Goal: Transaction & Acquisition: Book appointment/travel/reservation

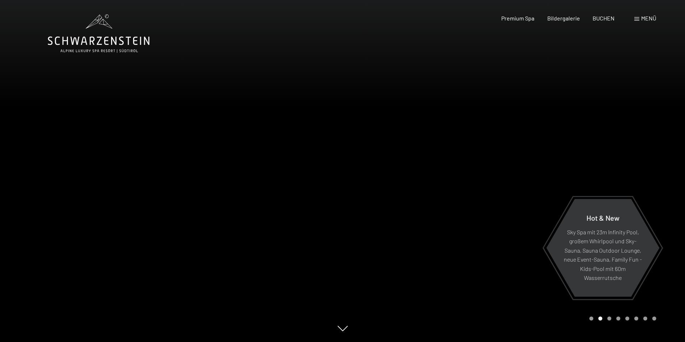
click at [653, 19] on span "Menü" at bounding box center [648, 18] width 15 height 7
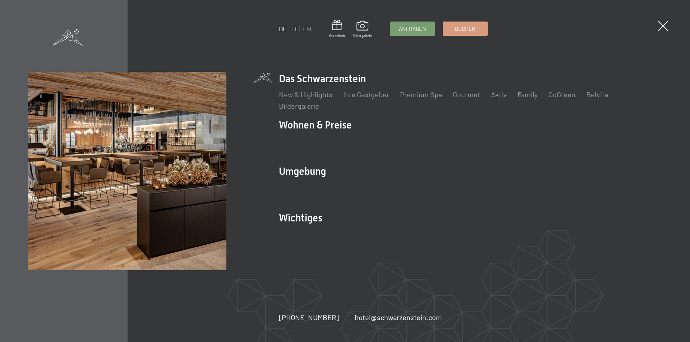
click at [293, 30] on link "IT" at bounding box center [294, 29] width 5 height 8
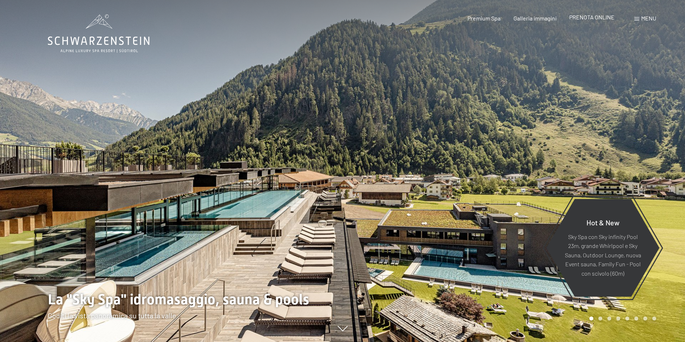
click at [600, 20] on span "PRENOTA ONLINE" at bounding box center [591, 17] width 45 height 7
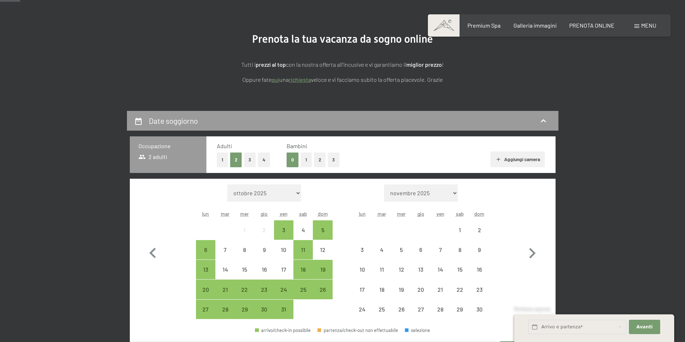
scroll to position [72, 0]
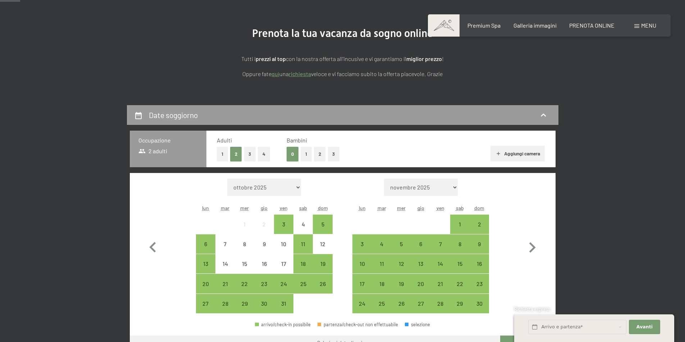
click at [317, 156] on button "2" at bounding box center [320, 154] width 12 height 15
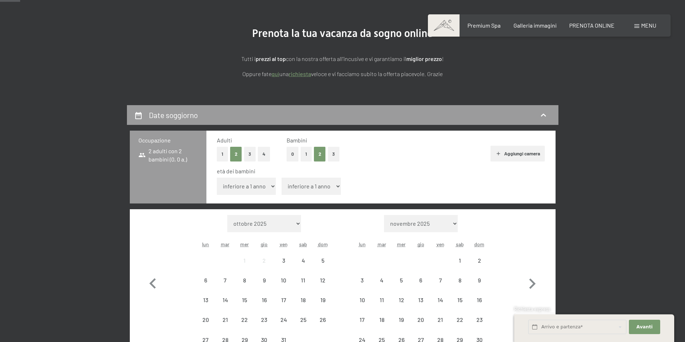
click at [229, 186] on select "inferiore a 1 anno 1 anno 2 anni 3 anni 4 anni 5 anni 6 anni 7 anni 8 anni 9 an…" at bounding box center [246, 186] width 59 height 17
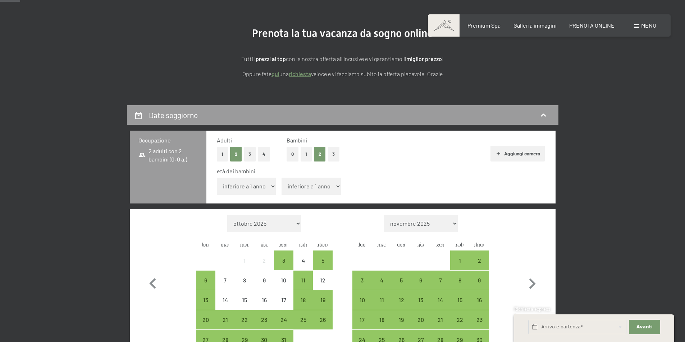
select select "9"
click at [217, 178] on select "inferiore a 1 anno 1 anno 2 anni 3 anni 4 anni 5 anni 6 anni 7 anni 8 anni 9 an…" at bounding box center [246, 186] width 59 height 17
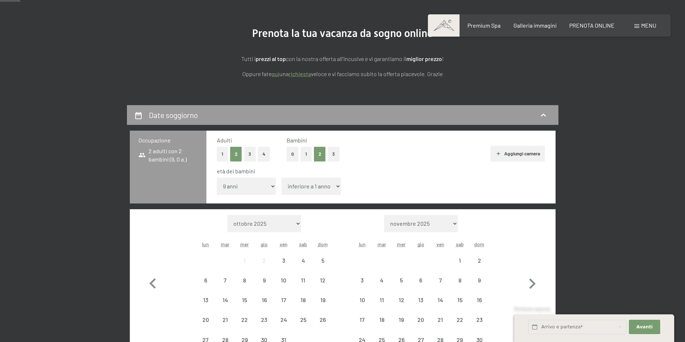
click at [303, 189] on span "Consenso marketing*" at bounding box center [300, 192] width 54 height 7
click at [270, 189] on input "Consenso marketing*" at bounding box center [266, 192] width 7 height 7
checkbox input "false"
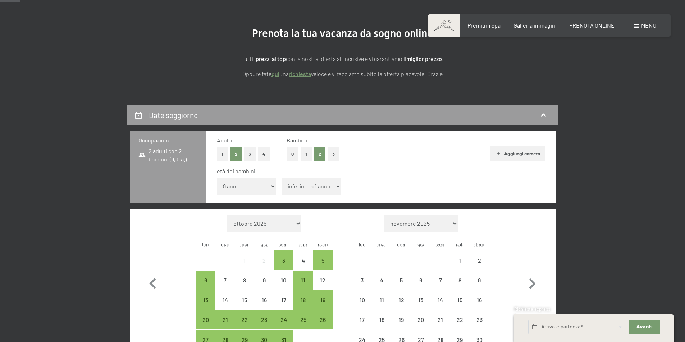
click at [319, 185] on select "inferiore a 1 anno 1 anno 2 anni 3 anni 4 anni 5 anni 6 anni 7 anni 8 anni 9 an…" at bounding box center [310, 186] width 59 height 17
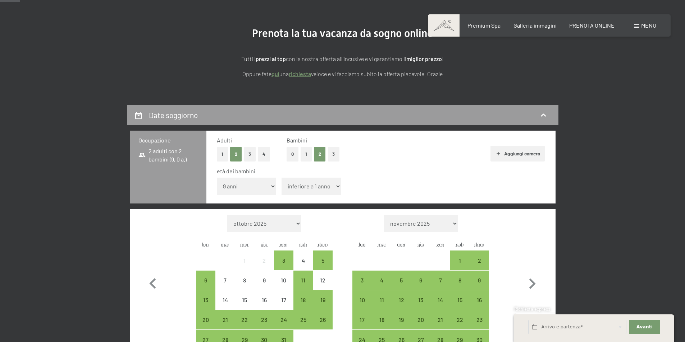
select select "7"
click at [281, 178] on select "inferiore a 1 anno 1 anno 2 anni 3 anni 4 anni 5 anni 6 anni 7 anni 8 anni 9 an…" at bounding box center [310, 186] width 59 height 17
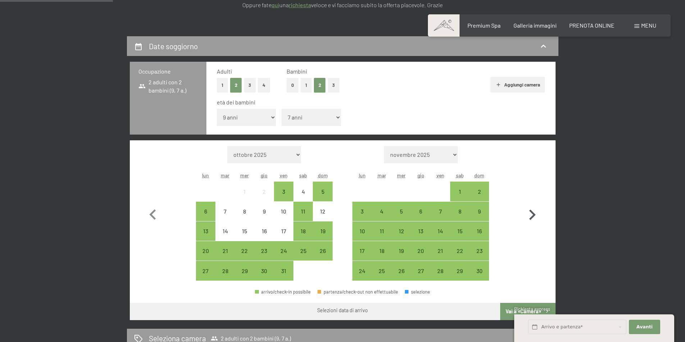
scroll to position [144, 0]
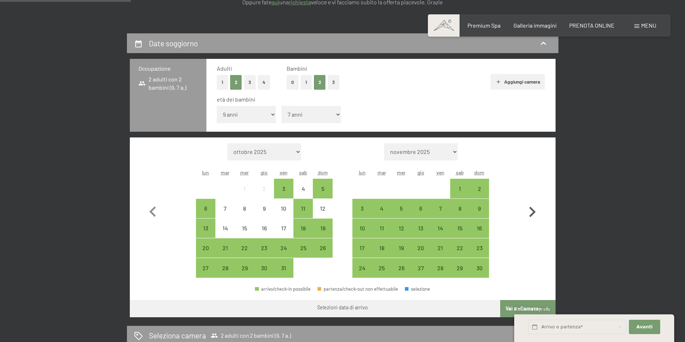
click at [535, 216] on icon "button" at bounding box center [531, 212] width 21 height 21
select select "2025-11-01"
select select "2025-12-01"
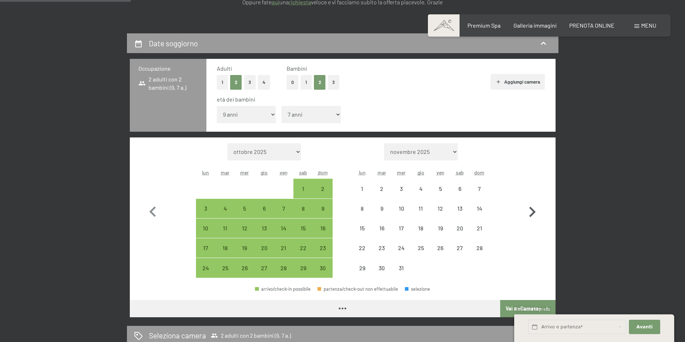
click at [535, 216] on icon "button" at bounding box center [531, 212] width 21 height 21
select select "2025-12-01"
select select "2026-01-01"
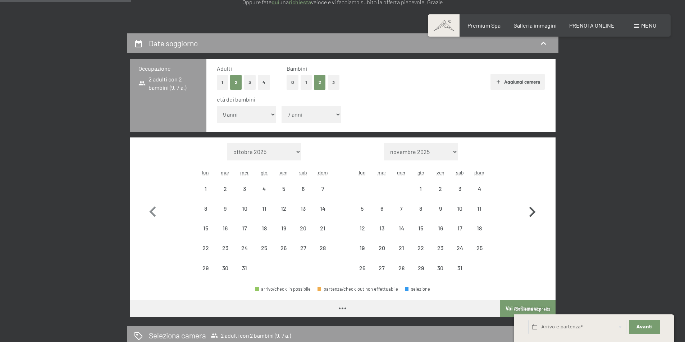
select select "2025-12-01"
select select "2026-01-01"
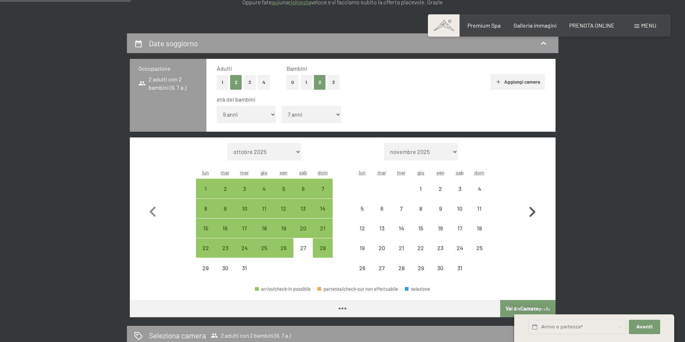
select select "2025-12-01"
select select "2026-01-01"
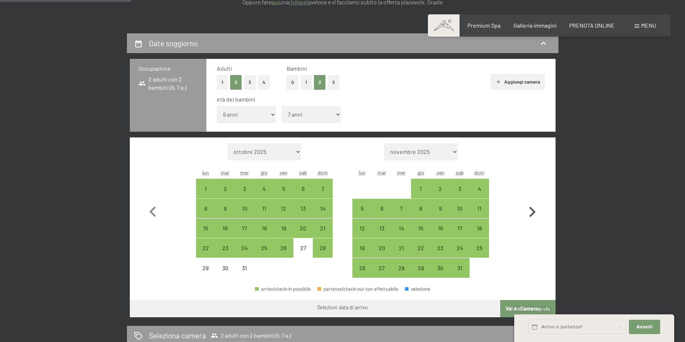
click at [535, 216] on icon "button" at bounding box center [531, 212] width 21 height 21
select select "2026-01-01"
select select "2026-02-01"
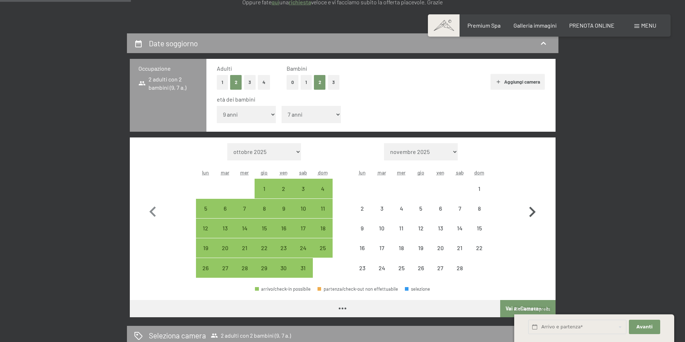
select select "2026-01-01"
select select "2026-02-01"
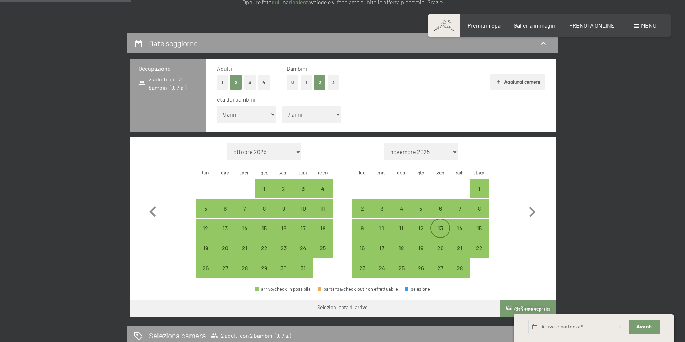
click at [438, 234] on div "13" at bounding box center [440, 235] width 18 height 18
select select "2026-01-01"
select select "2026-02-01"
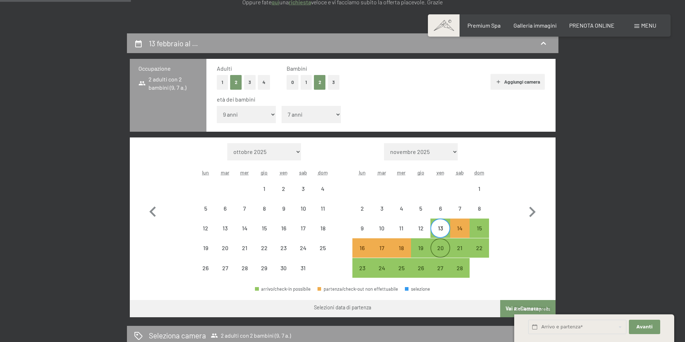
click at [440, 251] on div "20" at bounding box center [440, 254] width 18 height 18
select select "2026-01-01"
select select "2026-02-01"
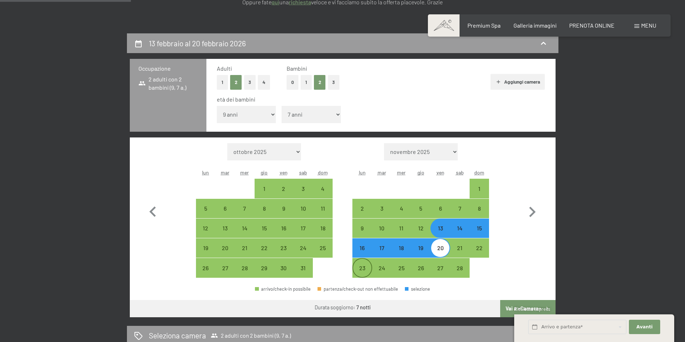
click at [362, 270] on div "23" at bounding box center [362, 275] width 18 height 18
select select "2026-01-01"
select select "2026-02-01"
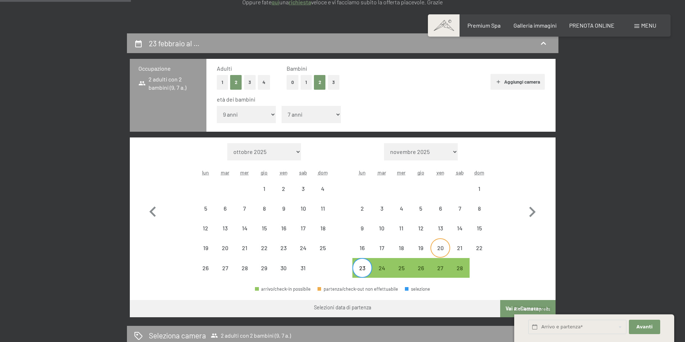
click at [440, 247] on div "20" at bounding box center [440, 254] width 18 height 18
select select "2026-01-01"
select select "2026-02-01"
click at [151, 212] on icon "button" at bounding box center [152, 212] width 6 height 10
select select "2025-12-01"
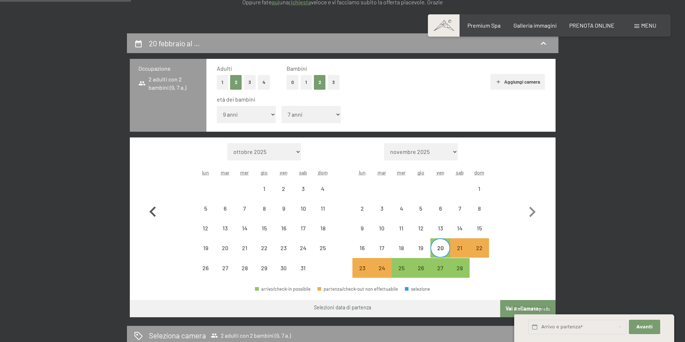
select select "2026-01-01"
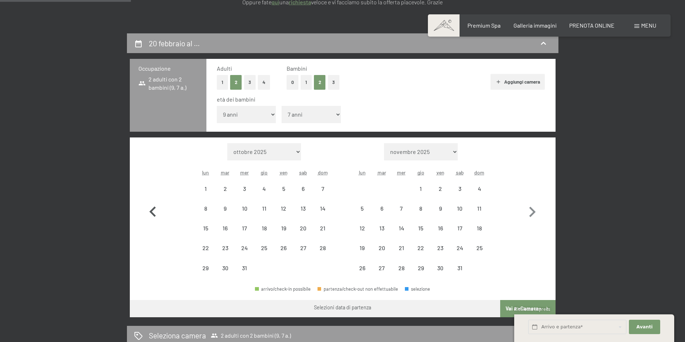
click at [151, 212] on icon "button" at bounding box center [152, 212] width 6 height 10
select select "2025-11-01"
select select "2025-12-01"
click at [536, 214] on icon "button" at bounding box center [531, 212] width 21 height 21
select select "2025-12-01"
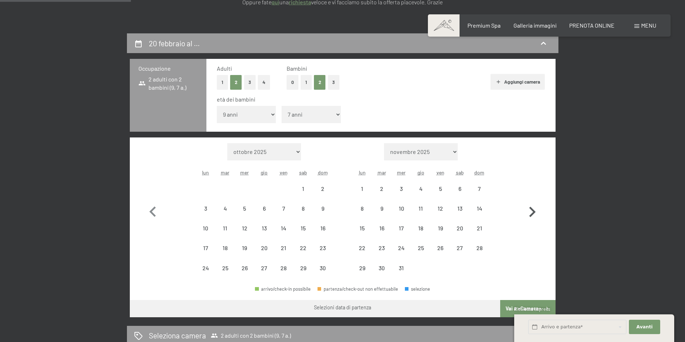
select select "2026-01-01"
click at [301, 230] on div "20" at bounding box center [303, 235] width 18 height 18
select select "2025-12-01"
select select "2026-01-01"
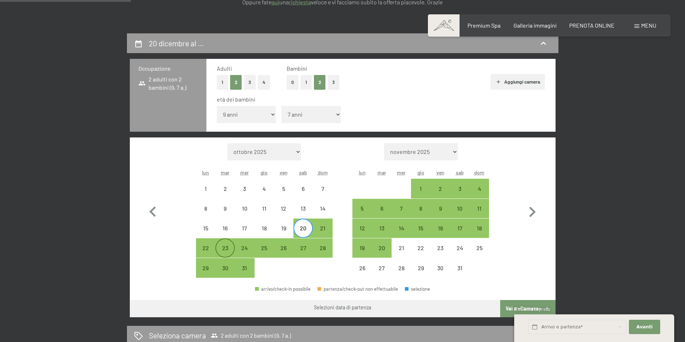
click at [220, 251] on div "23" at bounding box center [225, 254] width 18 height 18
select select "2025-12-01"
select select "2026-01-01"
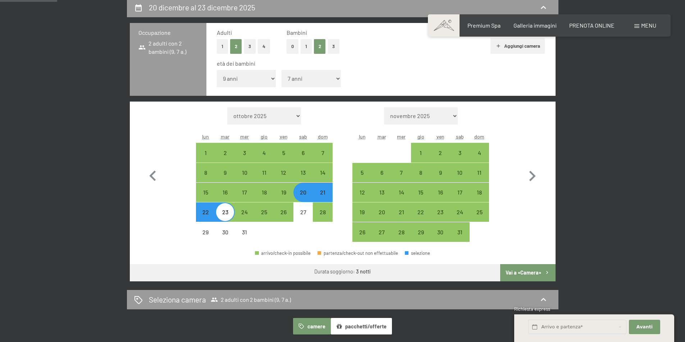
click at [539, 273] on button "Vai a «Camera»" at bounding box center [527, 272] width 55 height 17
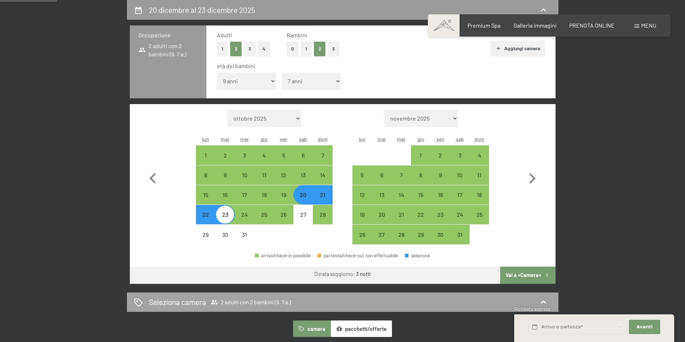
select select "2025-12-01"
select select "2026-01-01"
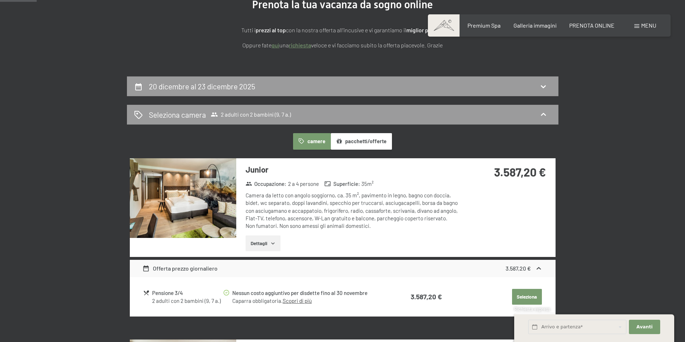
scroll to position [33, 0]
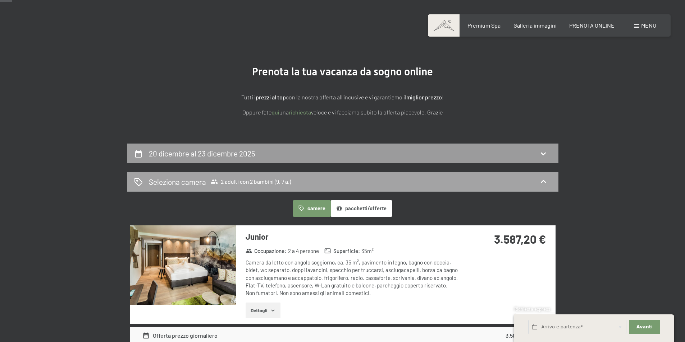
click at [243, 181] on span "2 adulti con 2 bambini (9, 7 a.)" at bounding box center [251, 181] width 80 height 7
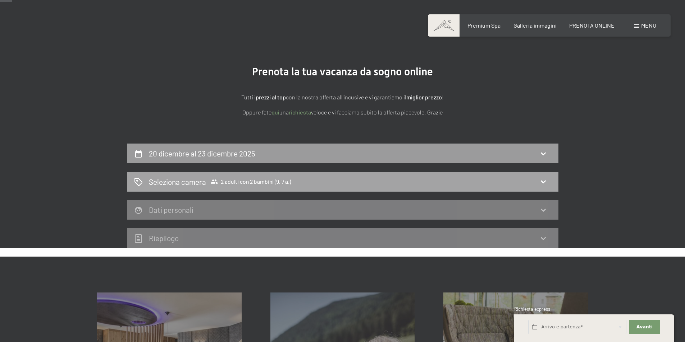
click at [242, 180] on span "2 adulti con 2 bambini (9, 7 a.)" at bounding box center [251, 181] width 80 height 7
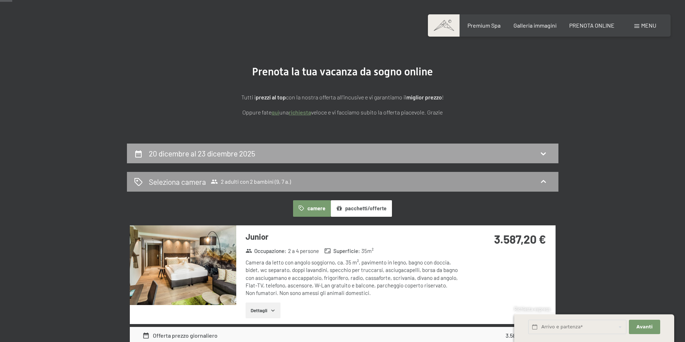
click at [249, 153] on h2 "20 dicembre al 23 dicembre 2025" at bounding box center [202, 153] width 106 height 9
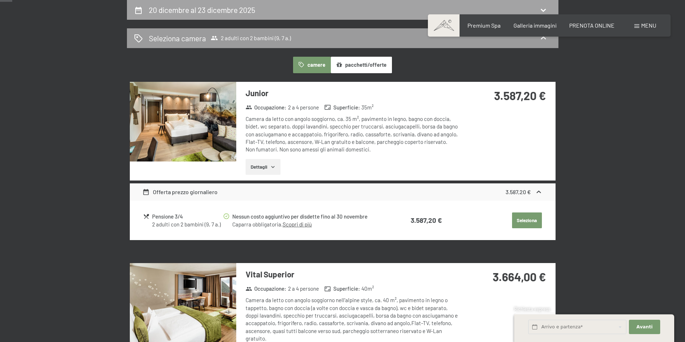
select select "9"
select select "7"
select select "2025-12-01"
select select "2026-01-01"
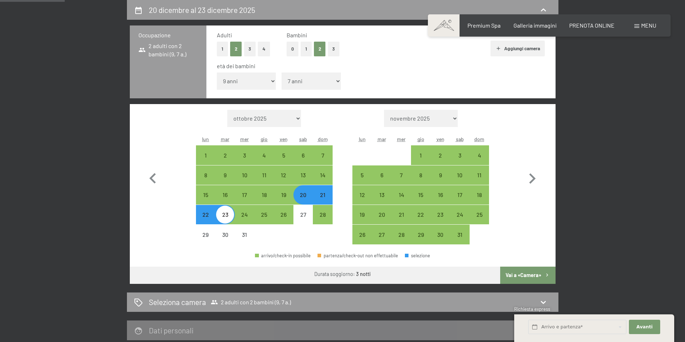
click at [239, 81] on select "inferiore a 1 anno 1 anno 2 anni 3 anni 4 anni 5 anni 6 anni 7 anni 8 anni 9 an…" at bounding box center [246, 81] width 59 height 17
select select "6"
click at [217, 73] on select "inferiore a 1 anno 1 anno 2 anni 3 anni 4 anni 5 anni 6 anni 7 anni 8 anni 9 an…" at bounding box center [246, 81] width 59 height 17
select select "2025-12-01"
select select "2026-01-01"
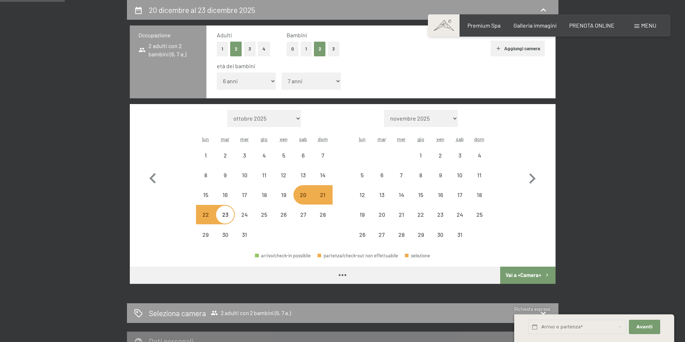
click at [306, 81] on select "inferiore a 1 anno 1 anno 2 anni 3 anni 4 anni 5 anni 6 anni 7 anni 8 anni 9 an…" at bounding box center [310, 81] width 59 height 17
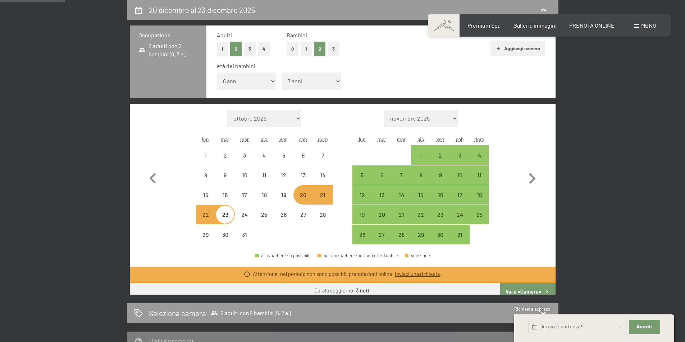
select select "2025-12-01"
select select "2026-01-01"
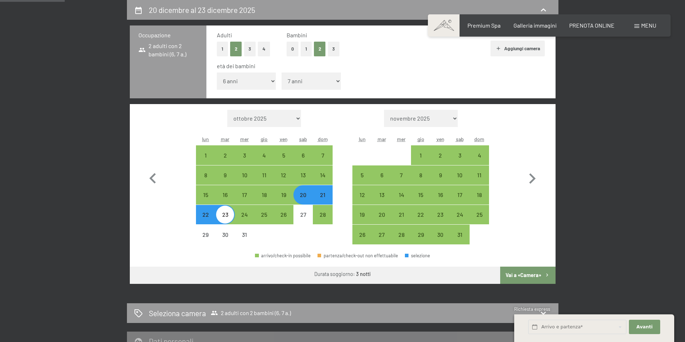
select select "3"
click at [281, 73] on select "inferiore a 1 anno 1 anno 2 anni 3 anni 4 anni 5 anni 6 anni 7 anni 8 anni 9 an…" at bounding box center [310, 81] width 59 height 17
select select "2025-12-01"
select select "2026-01-01"
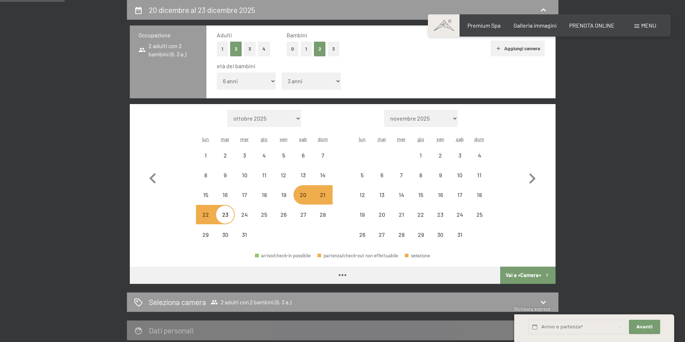
select select "2025-12-01"
select select "2026-01-01"
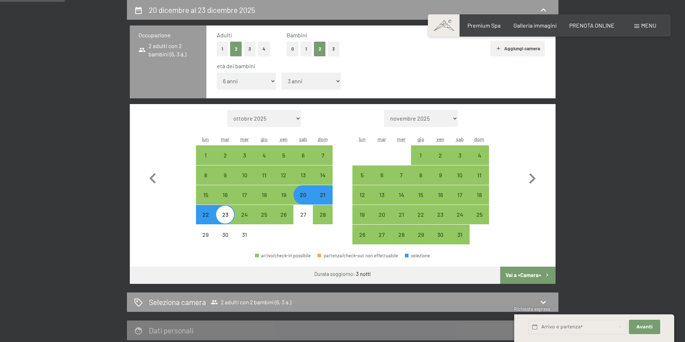
click at [540, 278] on button "Vai a «Camera»" at bounding box center [527, 275] width 55 height 17
select select "2025-12-01"
select select "2026-01-01"
